Goal: Navigation & Orientation: Find specific page/section

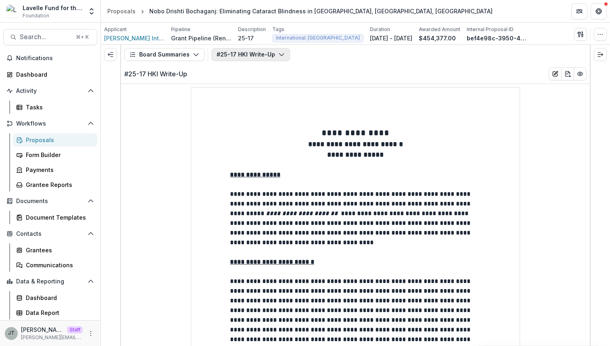
click at [236, 50] on button "#25-17 HKI Write-Up" at bounding box center [250, 54] width 79 height 13
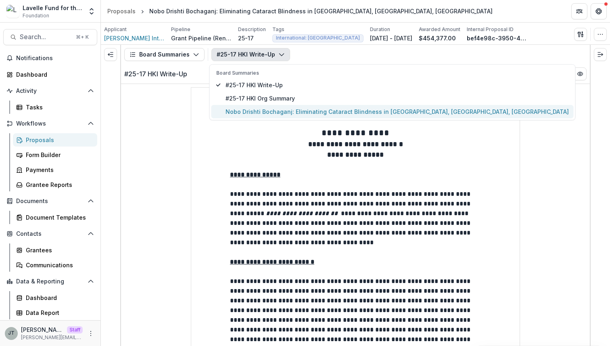
click at [249, 112] on span "Nobo Drishti Bochaganj: Eliminating Cataract Blindness in [GEOGRAPHIC_DATA], [G…" at bounding box center [397, 111] width 343 height 8
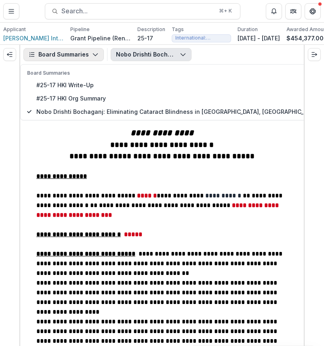
click at [95, 54] on polyline "button" at bounding box center [95, 55] width 4 height 2
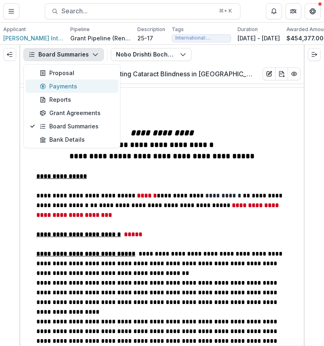
click at [80, 81] on button "Payments" at bounding box center [71, 86] width 93 height 13
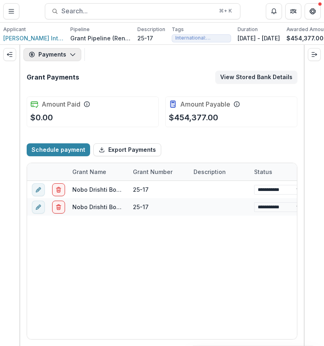
click at [72, 56] on icon "button" at bounding box center [72, 54] width 6 height 6
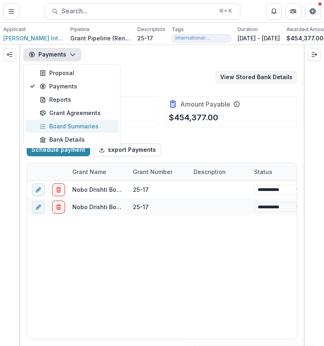
click at [77, 120] on button "Board Summaries" at bounding box center [71, 125] width 93 height 13
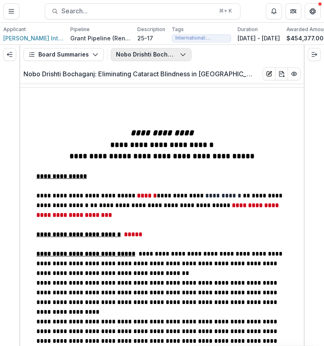
click at [163, 50] on button "Nobo Drishti Bochaganj: Eliminating Cataract Blindness in [GEOGRAPHIC_DATA], [G…" at bounding box center [151, 54] width 81 height 13
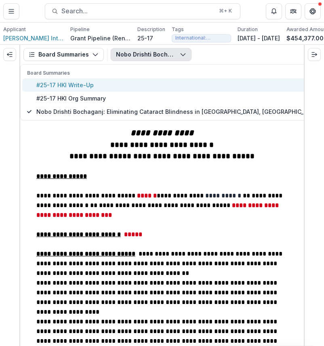
click at [146, 88] on span "#25-17 HKI Write-Up" at bounding box center [207, 85] width 343 height 8
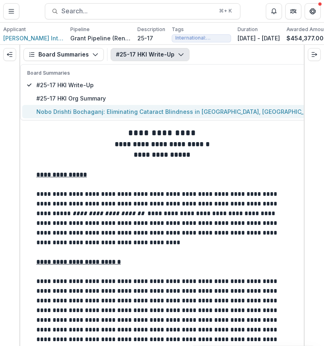
click at [206, 114] on span "Nobo Drishti Bochaganj: Eliminating Cataract Blindness in [GEOGRAPHIC_DATA], [G…" at bounding box center [207, 111] width 343 height 8
